Goal: Information Seeking & Learning: Understand process/instructions

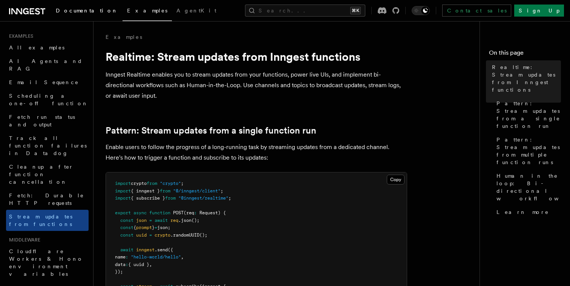
click at [77, 4] on link "Documentation" at bounding box center [86, 11] width 71 height 18
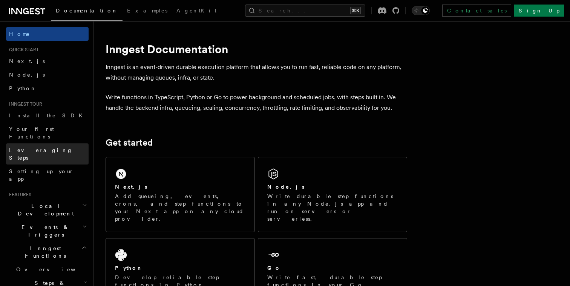
click at [52, 143] on link "Leveraging Steps" at bounding box center [47, 153] width 82 height 21
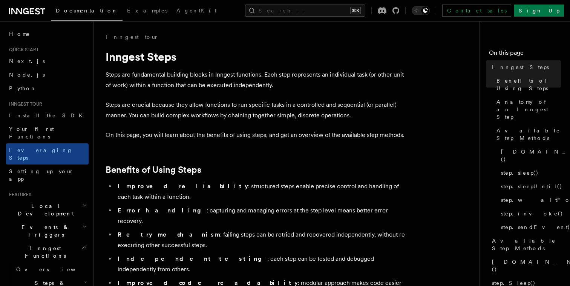
click at [297, 103] on p "Steps are crucial because they allow functions to run specific tasks in a contr…" at bounding box center [255, 109] width 301 height 21
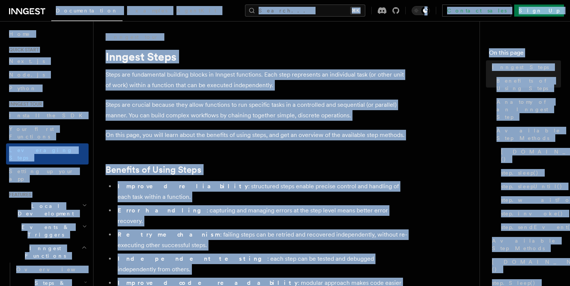
copy body "Loremipsumdol Sitametc AdipiSci Elitse... ⌘D Eiusmod tempo Inci Ut Labore... Et…"
